Goal: Information Seeking & Learning: Learn about a topic

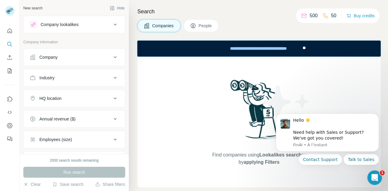
click at [106, 23] on div "Company lookalikes" at bounding box center [71, 24] width 82 height 7
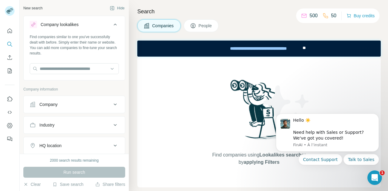
click at [106, 23] on div "Company lookalikes" at bounding box center [71, 24] width 82 height 7
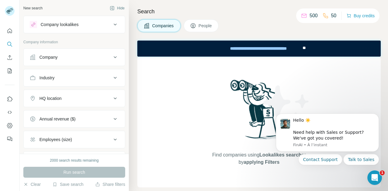
click at [95, 56] on div "Company" at bounding box center [71, 57] width 82 height 6
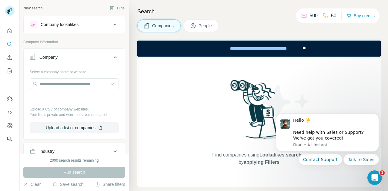
click at [94, 55] on div "Company" at bounding box center [71, 57] width 82 height 6
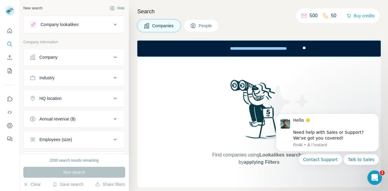
click at [65, 85] on div "Industry" at bounding box center [74, 78] width 102 height 18
click at [69, 80] on button "Industry" at bounding box center [74, 78] width 101 height 15
click at [69, 79] on div "Industry" at bounding box center [71, 78] width 82 height 6
click at [58, 102] on button "HQ location" at bounding box center [74, 98] width 101 height 15
click at [58, 102] on button "HQ location" at bounding box center [74, 99] width 101 height 17
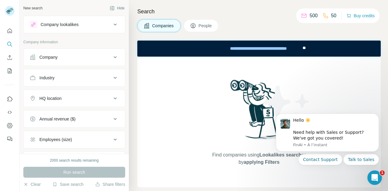
click at [71, 115] on button "Annual revenue ($)" at bounding box center [74, 119] width 101 height 15
click at [71, 115] on button "Annual revenue ($)" at bounding box center [74, 120] width 101 height 17
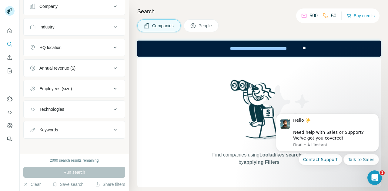
click at [81, 86] on div "Employees (size)" at bounding box center [71, 89] width 82 height 6
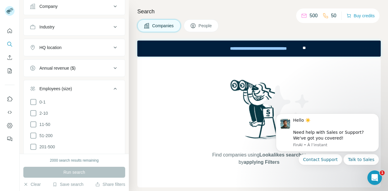
click at [81, 86] on div "Employees (size)" at bounding box center [71, 89] width 82 height 6
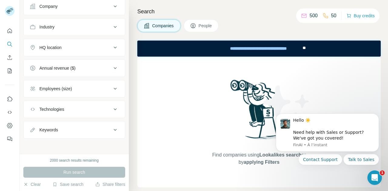
scroll to position [0, 0]
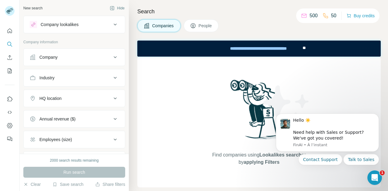
click at [85, 58] on div "Company" at bounding box center [71, 57] width 82 height 6
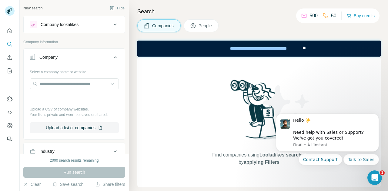
click at [86, 56] on div "Company" at bounding box center [71, 57] width 82 height 6
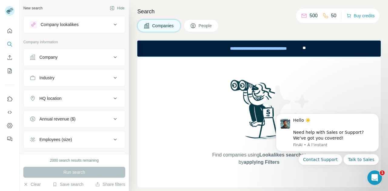
click at [326, 15] on icon at bounding box center [326, 16] width 6 height 6
click at [302, 17] on icon at bounding box center [304, 16] width 6 height 6
click at [196, 25] on button "People" at bounding box center [201, 25] width 35 height 13
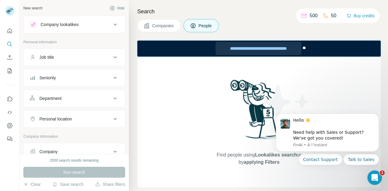
click at [250, 50] on div "**********" at bounding box center [258, 48] width 85 height 13
